Goal: Information Seeking & Learning: Learn about a topic

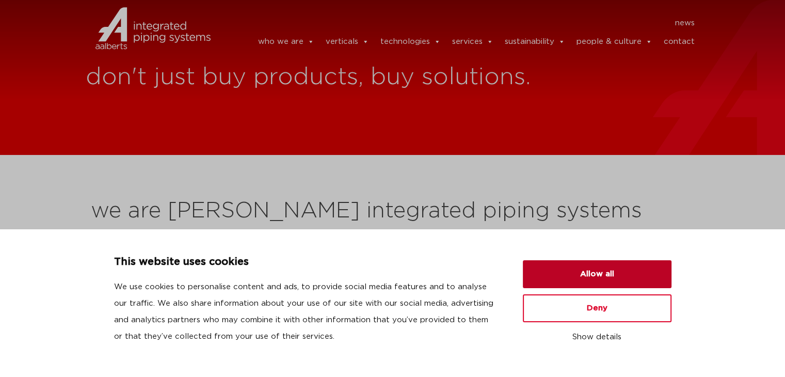
click at [583, 271] on button "Allow all" at bounding box center [597, 274] width 149 height 28
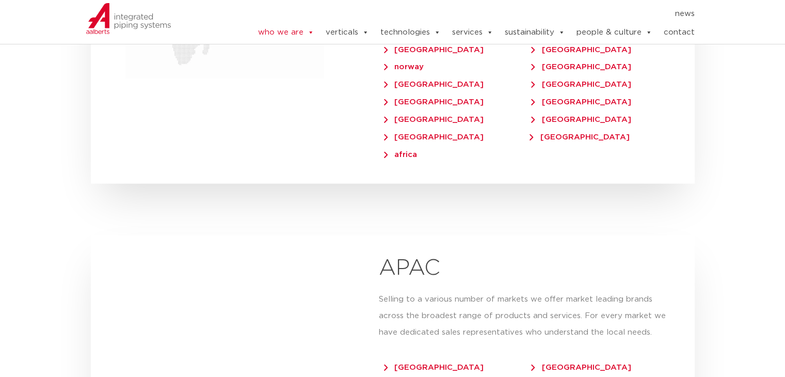
scroll to position [2115, 0]
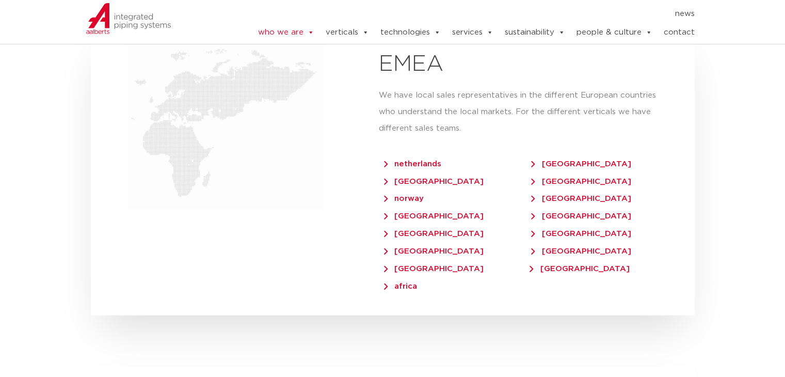
click at [686, 36] on link "contact" at bounding box center [678, 32] width 31 height 21
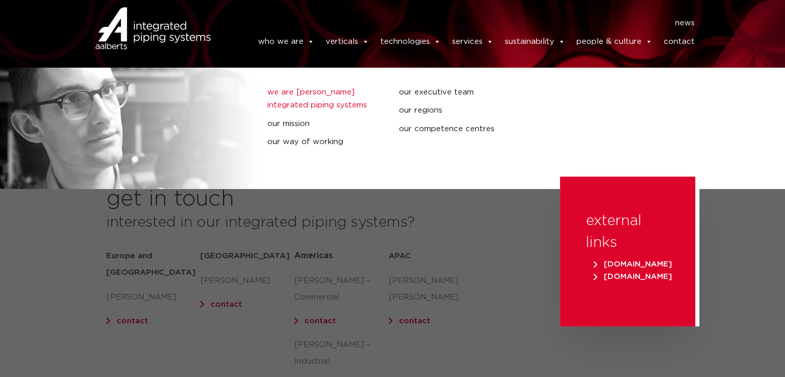
click at [312, 100] on link "we are [PERSON_NAME] integrated piping systems" at bounding box center [325, 99] width 116 height 26
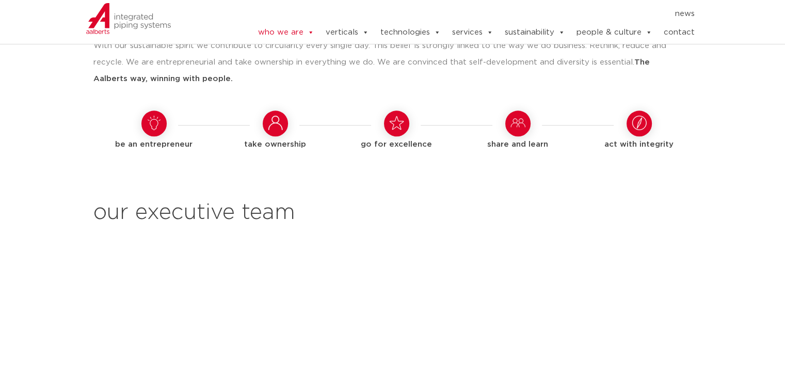
scroll to position [980, 0]
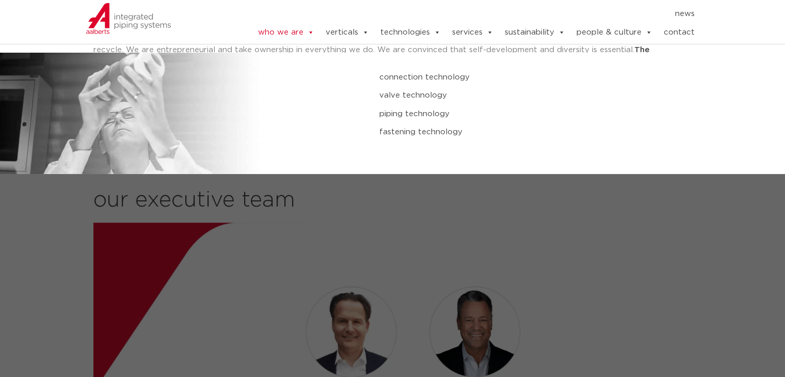
click at [437, 130] on link "fastening technology" at bounding box center [526, 131] width 295 height 13
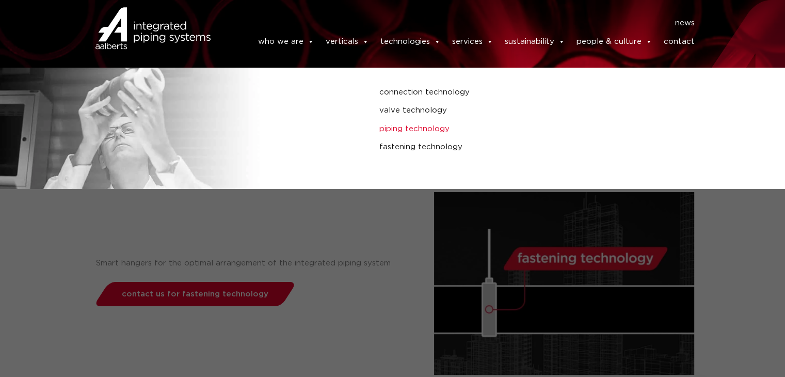
click at [413, 131] on link "piping technology" at bounding box center [526, 128] width 295 height 13
